Goal: Register for event/course

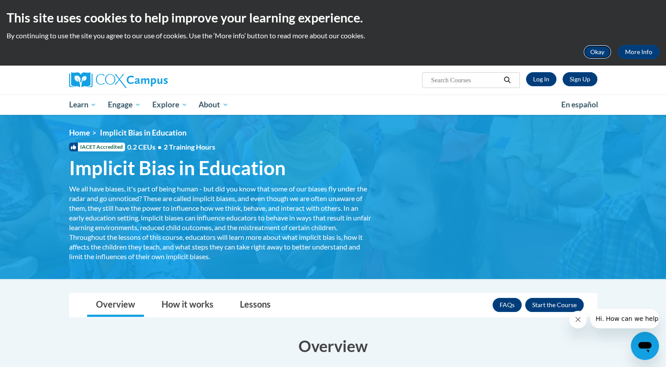
click at [595, 55] on button "Okay" at bounding box center [598, 52] width 28 height 14
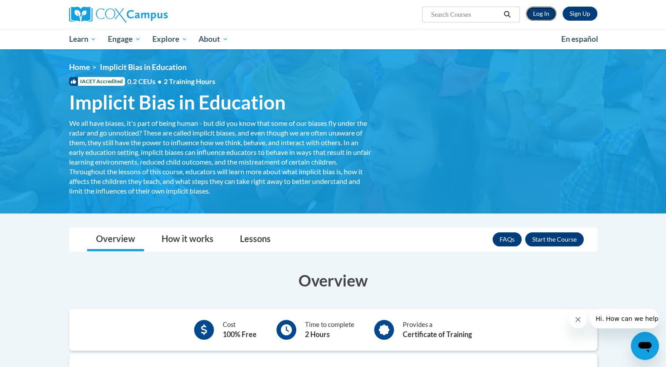
click at [539, 10] on link "Log In" at bounding box center [541, 14] width 30 height 14
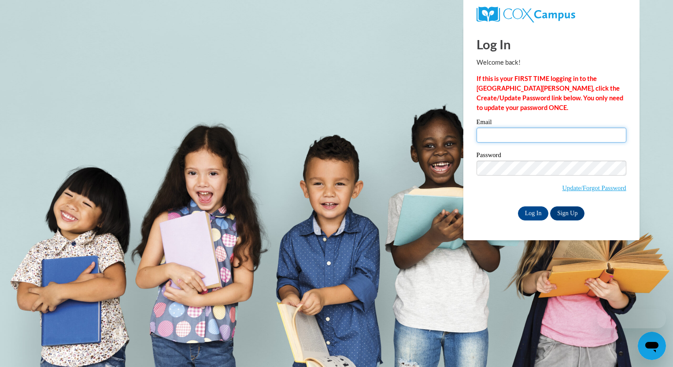
click at [510, 135] on input "Email" at bounding box center [552, 135] width 150 height 15
type input "e20267570@dekalbschoolsga.org"
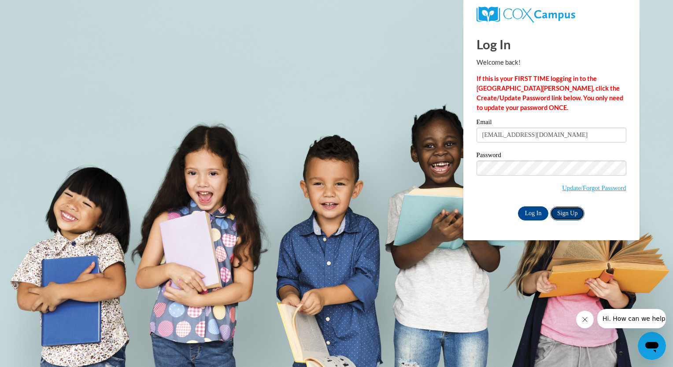
click at [566, 214] on link "Sign Up" at bounding box center [567, 214] width 34 height 14
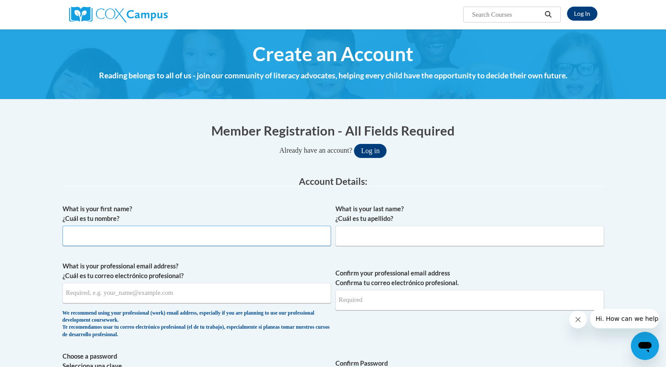
click at [162, 242] on input "What is your first name? ¿Cuál es tu nombre?" at bounding box center [197, 236] width 269 height 20
drag, startPoint x: 162, startPoint y: 242, endPoint x: 137, endPoint y: 240, distance: 24.7
click at [137, 240] on input "What is your first name? ¿Cuál es tu nombre?" at bounding box center [197, 236] width 269 height 20
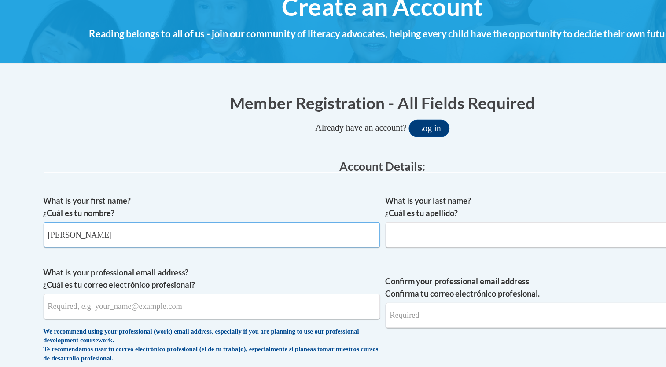
type input "Daniel"
click at [355, 236] on input "What is your last name? ¿Cuál es tu apellido?" at bounding box center [470, 236] width 269 height 20
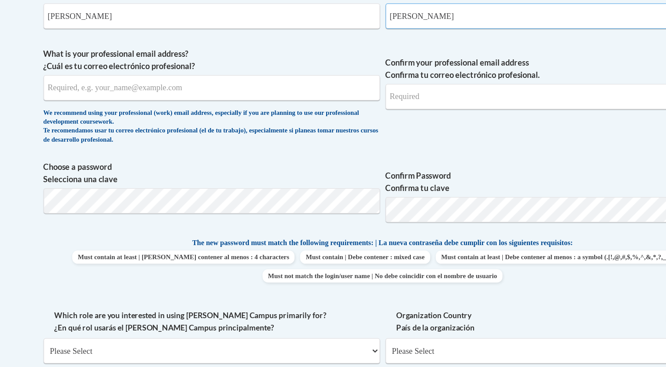
scroll to position [151, 0]
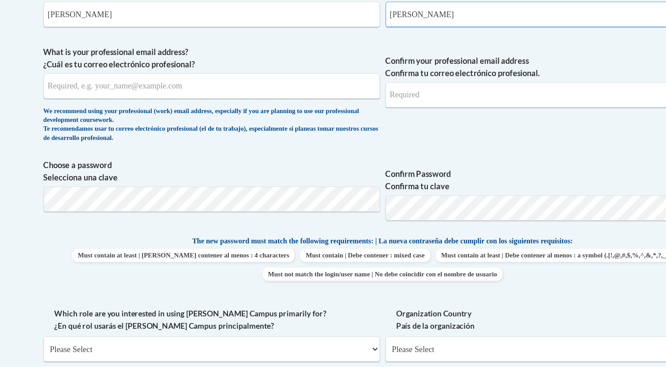
type input "Sabogal"
click at [158, 142] on input "What is your professional email address? ¿Cuál es tu correo electrónico profesi…" at bounding box center [197, 143] width 269 height 20
type input "Daniel_Sabogal_Neira@dekalbschoolsga.org"
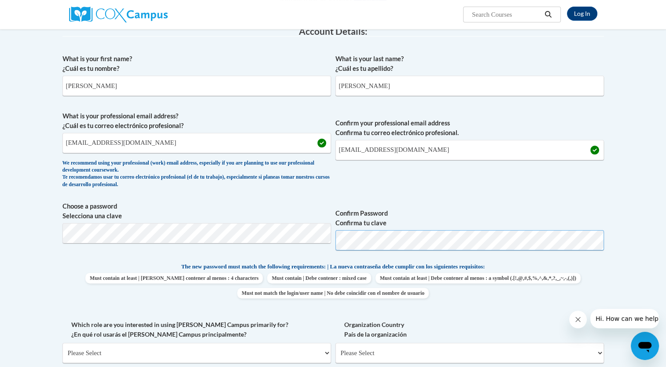
scroll to position [150, 0]
click at [577, 263] on p "The new password must match the following requirements: | La nueva contraseña d…" at bounding box center [334, 268] width 542 height 11
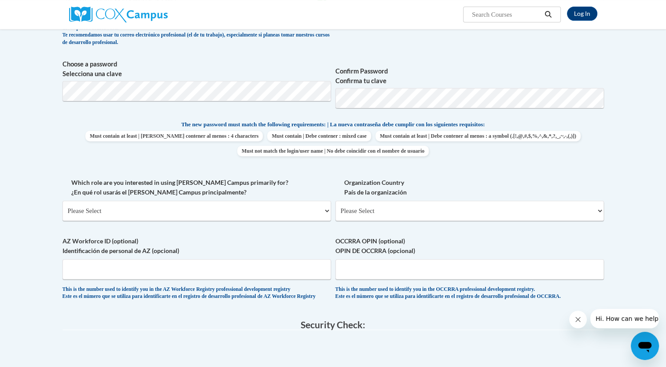
scroll to position [298, 0]
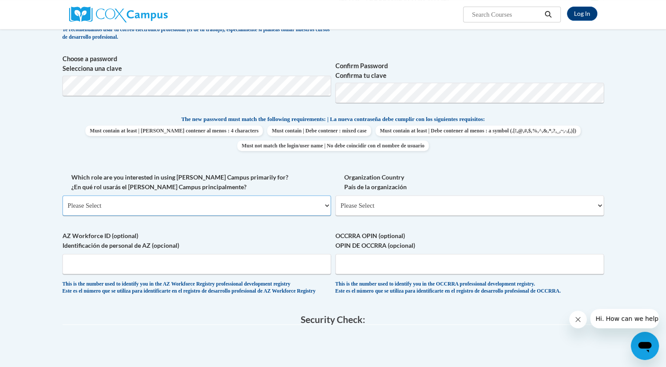
click at [267, 205] on select "Please Select College/University | Colegio/Universidad Community/Nonprofit Part…" at bounding box center [197, 206] width 269 height 20
select select "fbf2d438-af2f-41f8-98f1-81c410e29de3"
click at [63, 196] on select "Please Select College/University | Colegio/Universidad Community/Nonprofit Part…" at bounding box center [197, 206] width 269 height 20
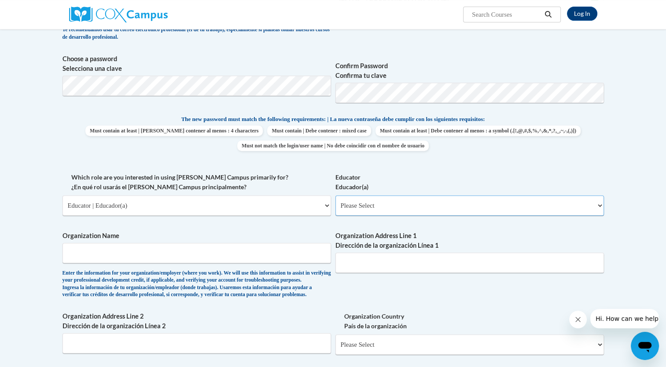
click at [353, 209] on select "Please Select Early Learning/Daycare Teacher/Family Home Care Provider | Maestr…" at bounding box center [470, 206] width 269 height 20
select select "8e40623d-54d0-45cd-9f92-5df65cd3f8cf"
click at [336, 196] on select "Please Select Early Learning/Daycare Teacher/Family Home Care Provider | Maestr…" at bounding box center [470, 206] width 269 height 20
click at [215, 252] on input "Organization Name" at bounding box center [197, 253] width 269 height 20
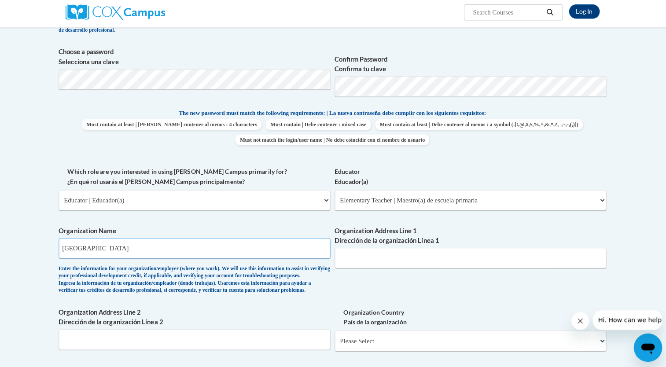
scroll to position [303, 0]
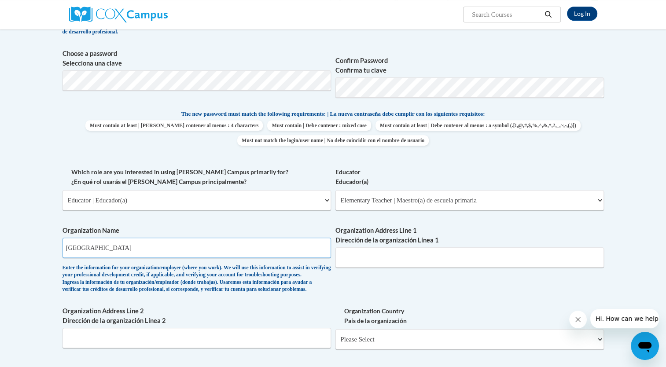
type input "Doraville United Elementary"
click at [367, 255] on input "Organization Address Line 1 Dirección de la organización Línea 1" at bounding box center [470, 258] width 269 height 20
paste input "3630 Shallowford Rd NE, Atlanta, GA 30340"
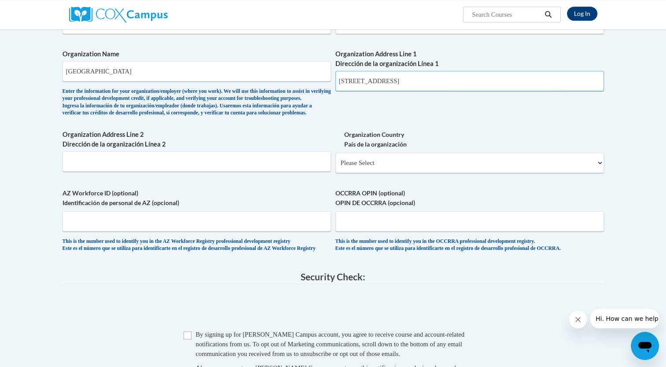
scroll to position [484, 0]
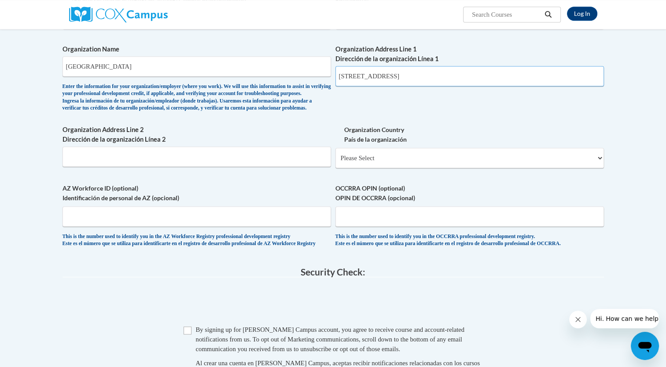
type input "3630 Shallowford Rd NE, Atlanta, GA 30340"
click at [411, 168] on select "Please Select United States | Estados Unidos Outside of the United States | Fue…" at bounding box center [470, 158] width 269 height 20
select select "ad49bcad-a171-4b2e-b99c-48b446064914"
click at [336, 162] on select "Please Select United States | Estados Unidos Outside of the United States | Fue…" at bounding box center [470, 158] width 269 height 20
select select
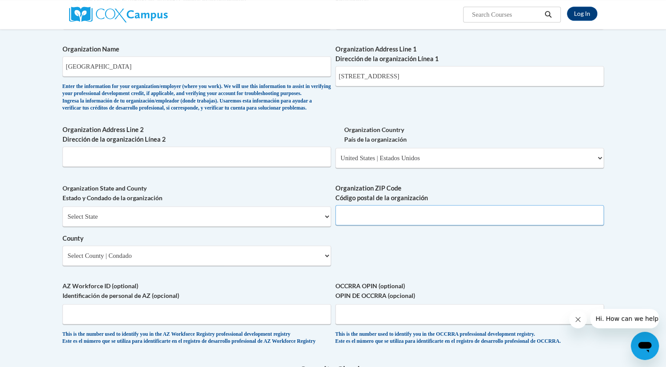
click at [359, 223] on input "Organization ZIP Code Código postal de la organización" at bounding box center [470, 215] width 269 height 20
type input "30340"
click at [169, 227] on select "Select State Alabama Alaska Arizona Arkansas California Colorado Connecticut De…" at bounding box center [197, 217] width 269 height 20
select select "Georgia"
click at [63, 221] on select "Select State Alabama Alaska Arizona Arkansas California Colorado Connecticut De…" at bounding box center [197, 217] width 269 height 20
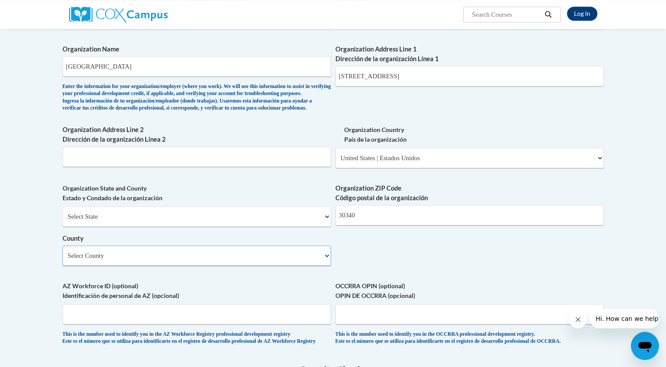
click at [148, 266] on select "Select County Appling Atkinson Bacon Baker Baldwin Banks Barrow Bartow Ben Hill…" at bounding box center [197, 256] width 269 height 20
select select "DeKalb"
click at [63, 260] on select "Select County Appling Atkinson Bacon Baker Baldwin Banks Barrow Bartow Ben Hill…" at bounding box center [197, 256] width 269 height 20
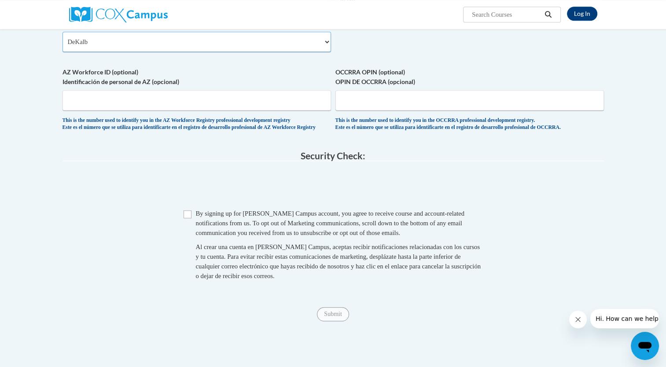
scroll to position [699, 0]
click at [187, 218] on input "Checkbox" at bounding box center [188, 214] width 8 height 8
checkbox input "true"
click at [332, 321] on input "Submit" at bounding box center [333, 314] width 32 height 14
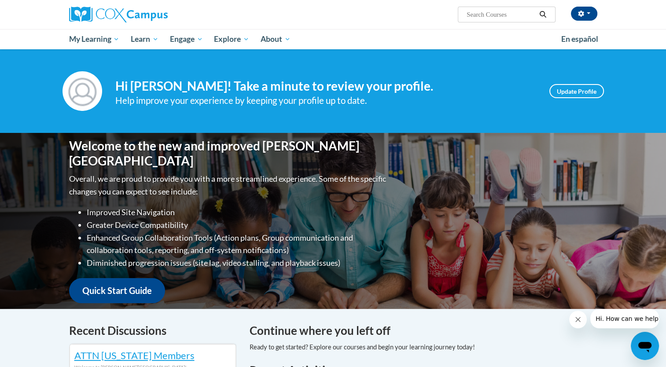
click at [493, 16] on input "Search..." at bounding box center [501, 14] width 70 height 11
type input "implicid vias"
click at [544, 15] on icon "Search" at bounding box center [543, 14] width 8 height 7
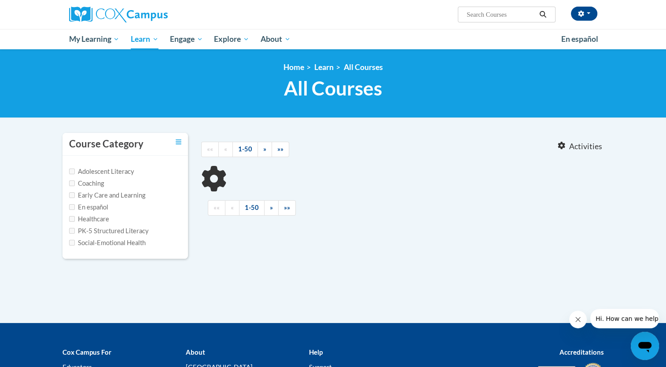
type input "implicid vias"
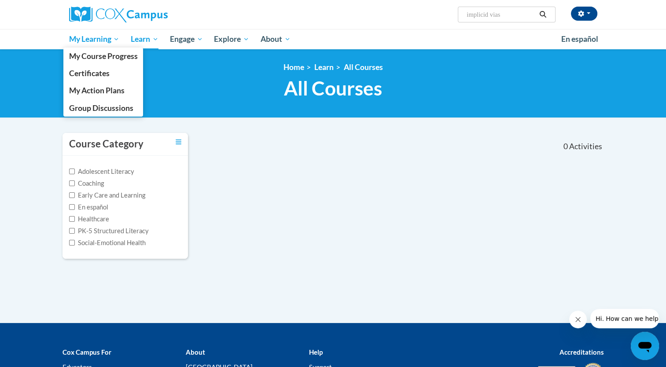
click at [90, 34] on span "My Learning" at bounding box center [94, 39] width 51 height 11
click at [92, 61] on span "My Course Progress" at bounding box center [103, 56] width 69 height 9
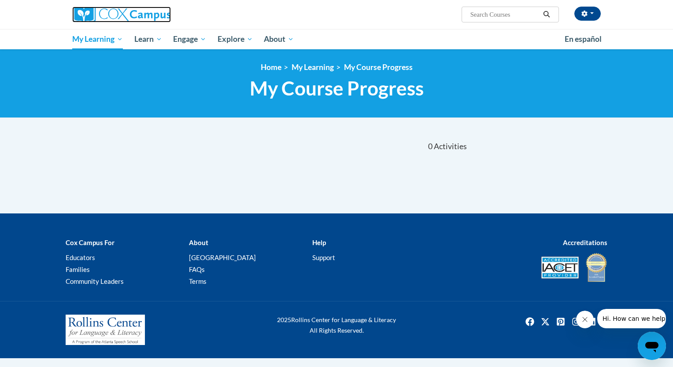
click at [119, 14] on img at bounding box center [121, 15] width 99 height 16
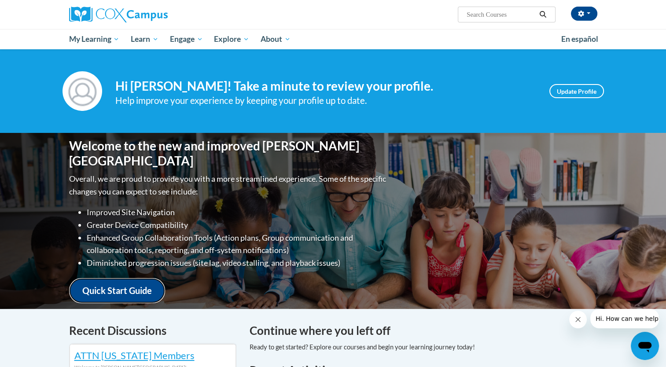
click at [115, 283] on link "Quick Start Guide" at bounding box center [117, 290] width 96 height 25
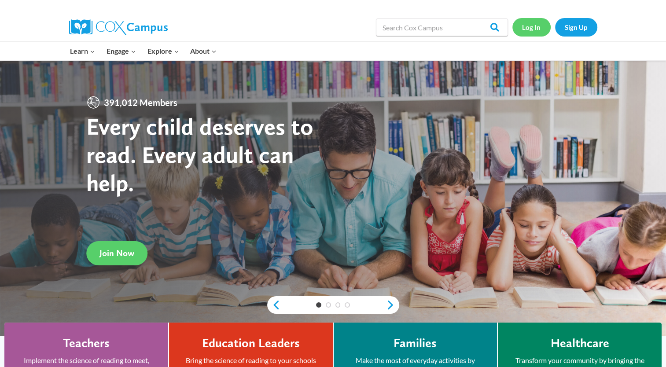
click at [529, 28] on link "Log In" at bounding box center [532, 27] width 38 height 18
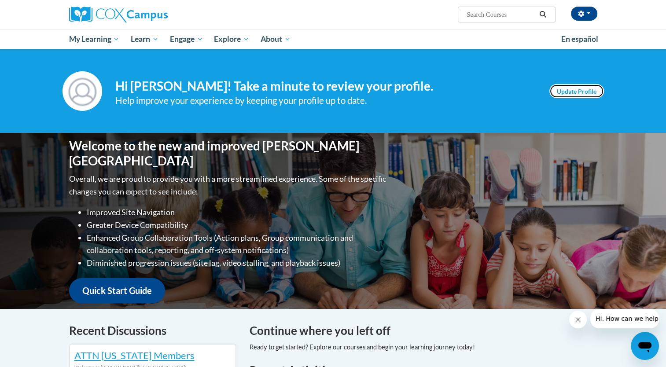
click at [567, 88] on link "Update Profile" at bounding box center [577, 91] width 55 height 14
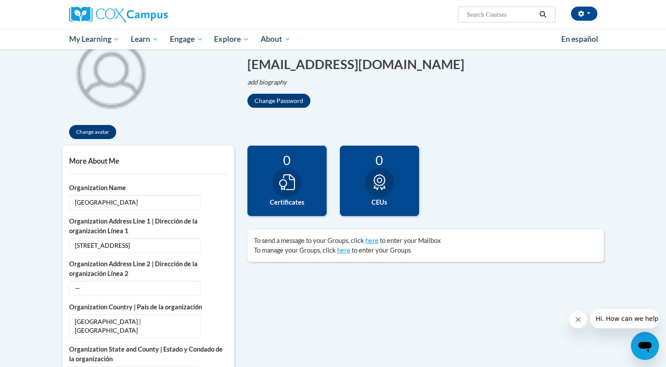
scroll to position [120, 0]
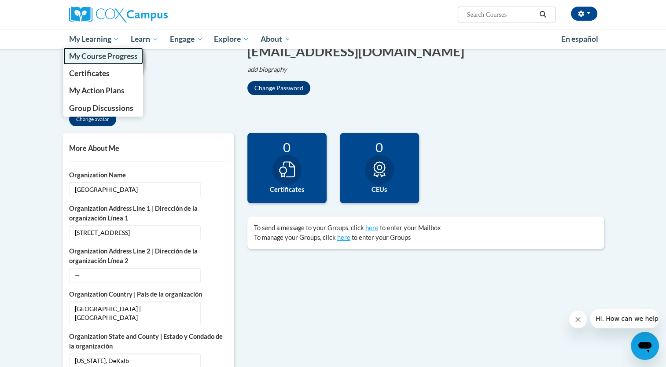
click at [86, 57] on span "My Course Progress" at bounding box center [103, 56] width 69 height 9
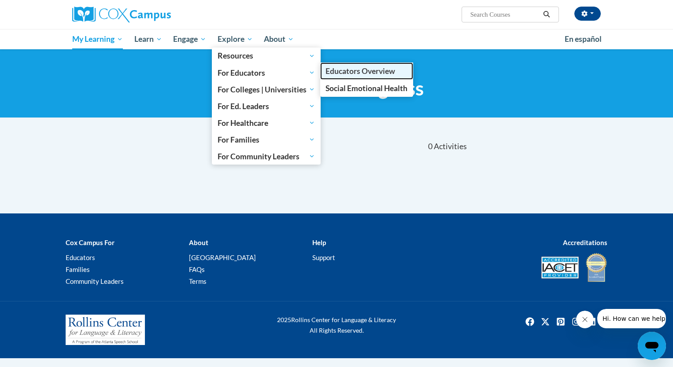
click at [339, 73] on span "Educators Overview" at bounding box center [360, 71] width 70 height 9
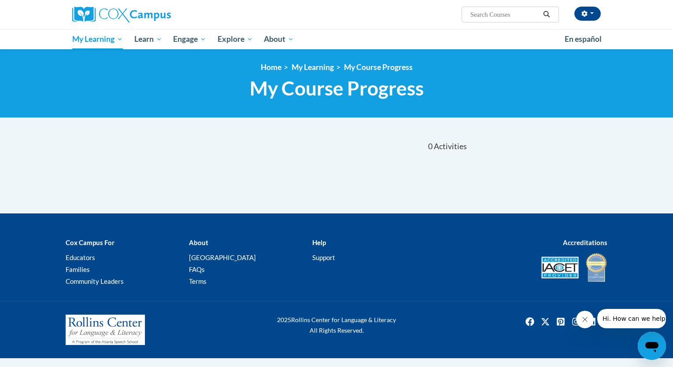
click at [496, 16] on input "Search..." at bounding box center [505, 14] width 70 height 11
type input "Implicit vias"
click at [546, 17] on icon "Search" at bounding box center [547, 14] width 8 height 7
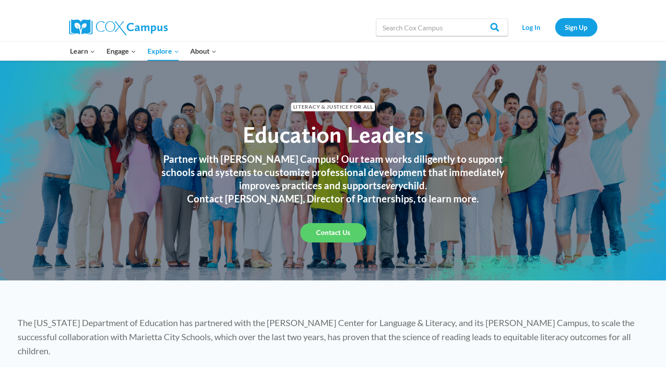
click at [86, 27] on img at bounding box center [118, 27] width 99 height 16
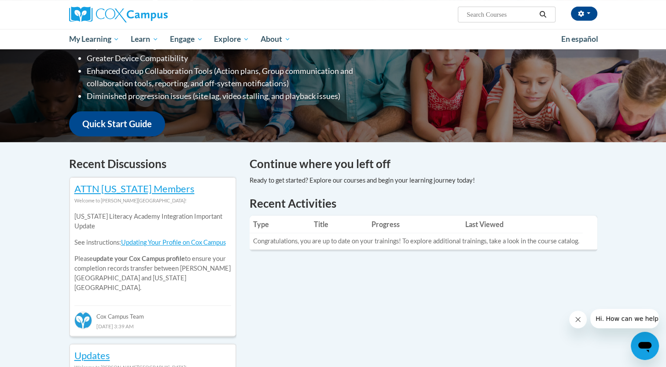
scroll to position [171, 0]
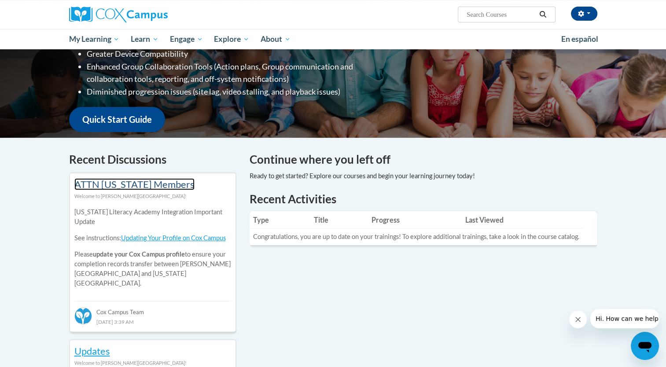
click at [157, 185] on link "ATTN Georgia Members" at bounding box center [134, 184] width 120 height 12
click at [484, 14] on input "Search..." at bounding box center [501, 14] width 70 height 11
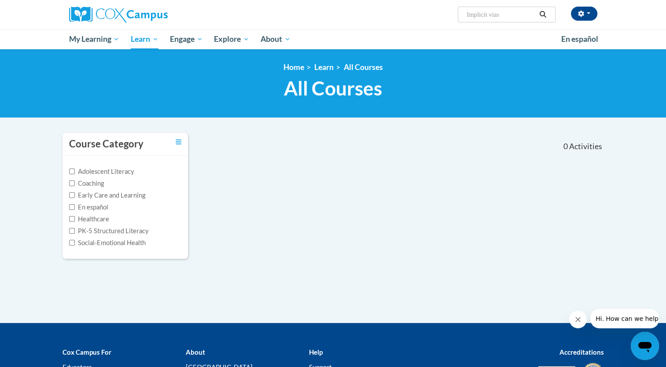
click at [492, 13] on input "Implicit vias" at bounding box center [501, 14] width 70 height 11
type input "Implicit bias"
click at [544, 11] on icon "Search" at bounding box center [543, 14] width 8 height 7
type input "Implicit bias"
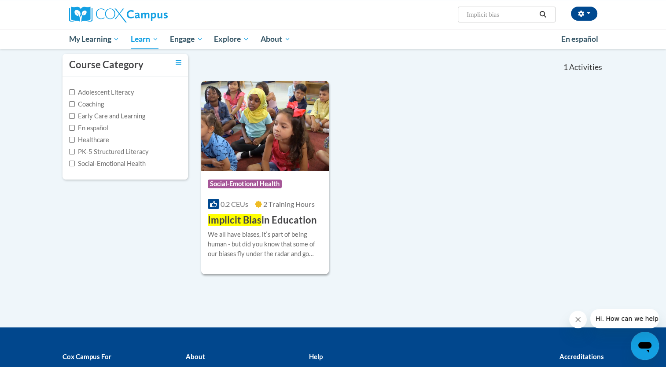
scroll to position [79, 0]
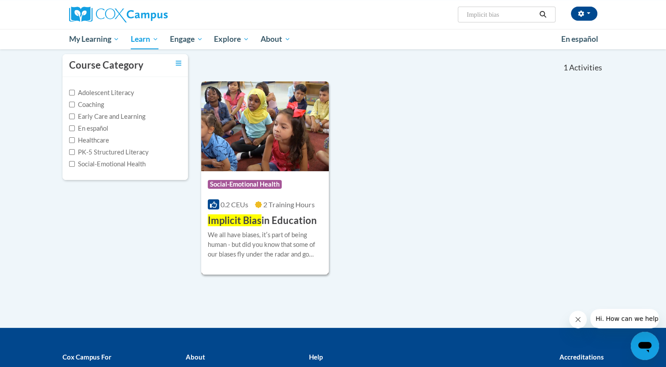
click at [264, 228] on div "More Info Enroll We all have biases, itʹs part of being human - but did you kno…" at bounding box center [265, 250] width 128 height 45
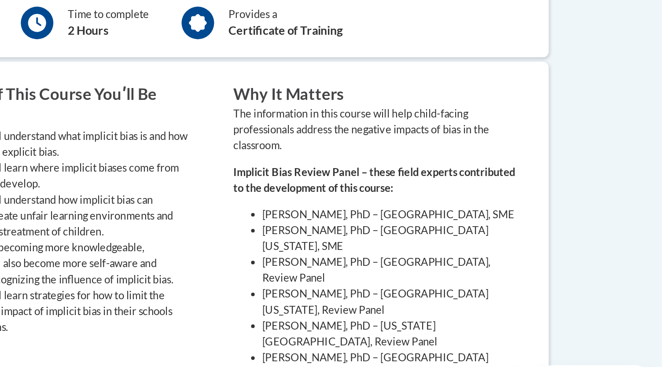
scroll to position [229, 0]
click at [459, 192] on strong "Implicit Bias Review Panel – these field experts contributed to the development…" at bounding box center [491, 196] width 171 height 17
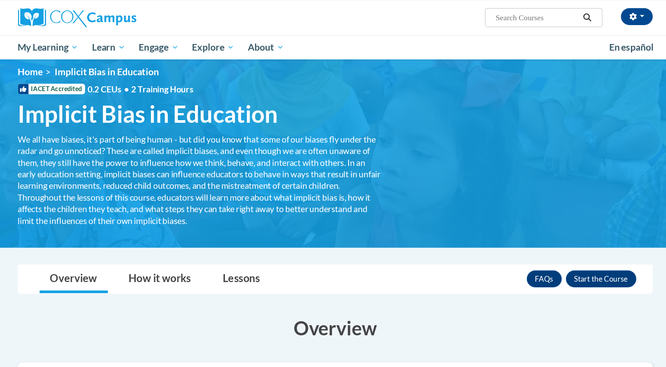
scroll to position [0, 0]
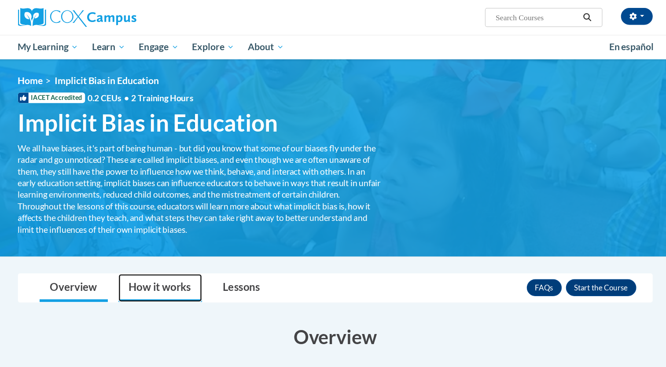
click at [180, 240] on link "How it works" at bounding box center [188, 239] width 70 height 23
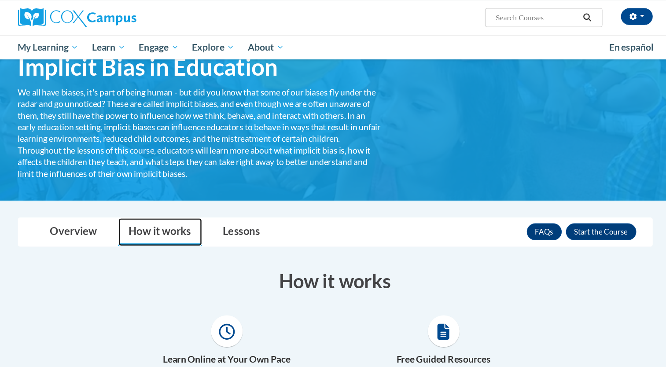
scroll to position [45, 0]
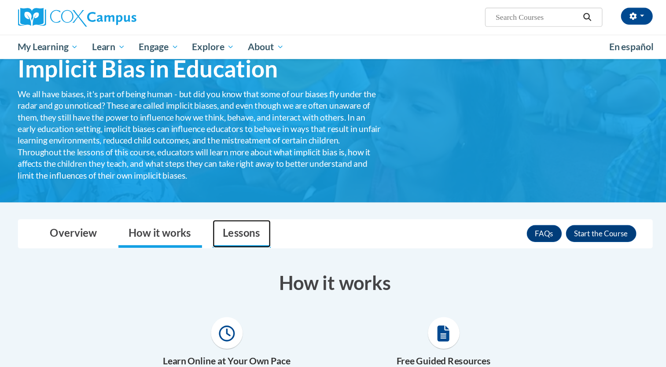
click at [251, 199] on link "Lessons" at bounding box center [255, 194] width 48 height 23
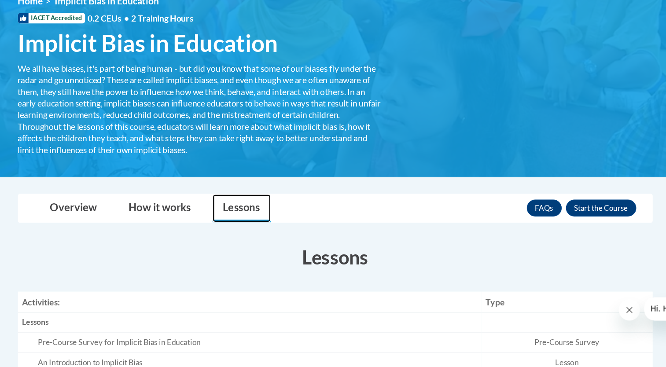
scroll to position [11, 0]
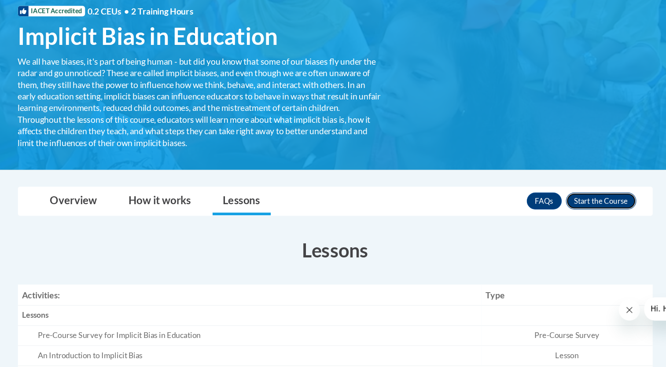
click at [552, 228] on button "Enroll" at bounding box center [554, 229] width 59 height 14
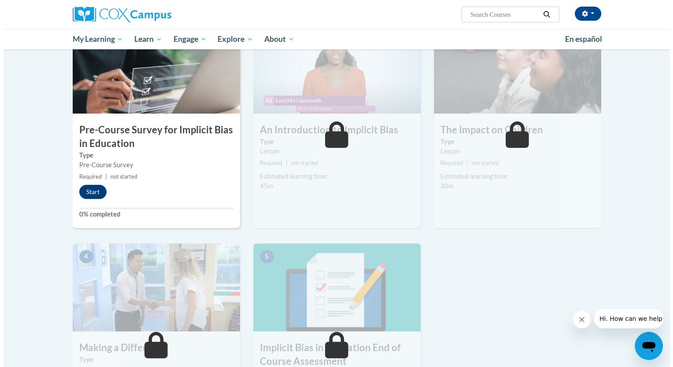
scroll to position [223, 0]
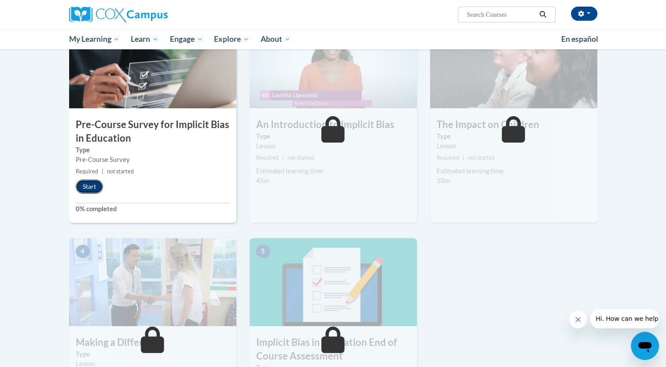
click at [88, 188] on button "Start" at bounding box center [89, 187] width 27 height 14
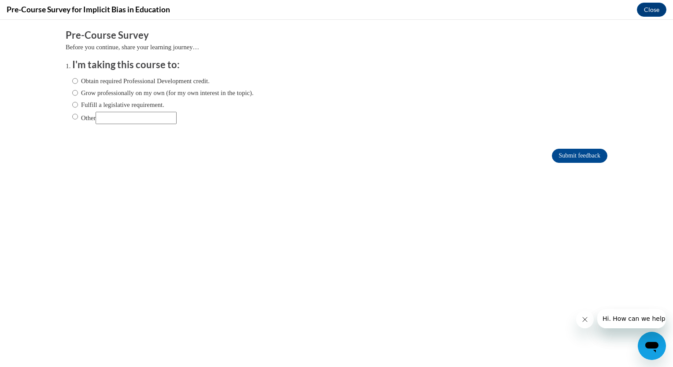
scroll to position [0, 0]
click at [72, 82] on input "Obtain required Professional Development credit." at bounding box center [75, 81] width 6 height 10
radio input "true"
click at [579, 154] on input "Submit feedback" at bounding box center [579, 156] width 55 height 14
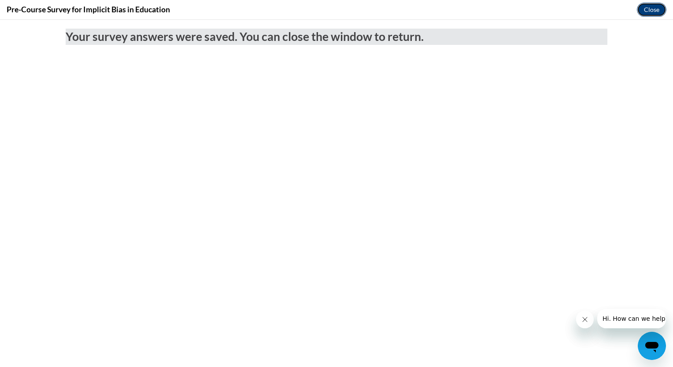
click at [651, 9] on button "Close" at bounding box center [652, 10] width 30 height 14
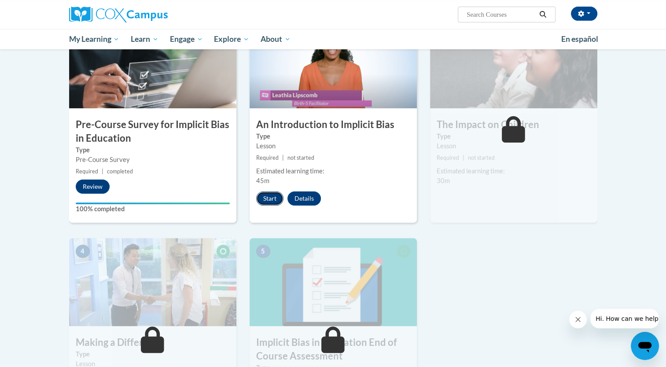
click at [274, 195] on button "Start" at bounding box center [269, 199] width 27 height 14
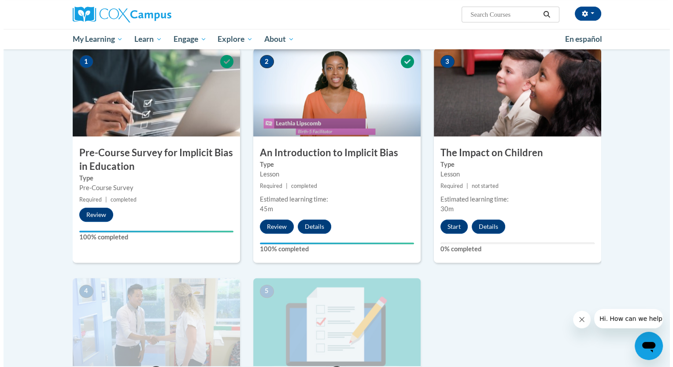
scroll to position [187, 0]
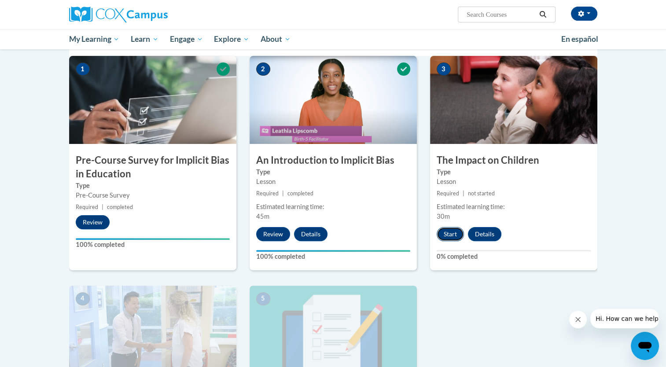
click at [453, 233] on button "Start" at bounding box center [450, 234] width 27 height 14
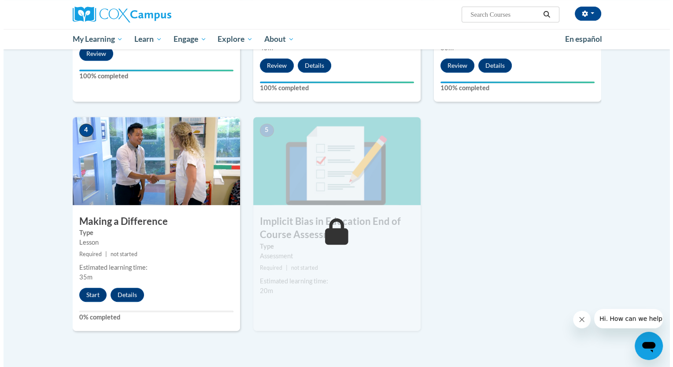
scroll to position [359, 0]
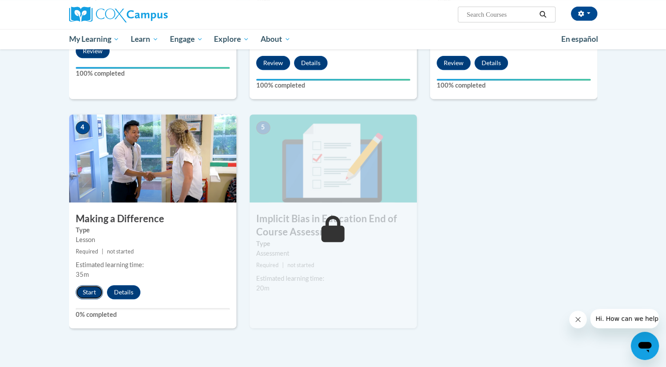
click at [87, 292] on button "Start" at bounding box center [89, 292] width 27 height 14
